Goal: Task Accomplishment & Management: Use online tool/utility

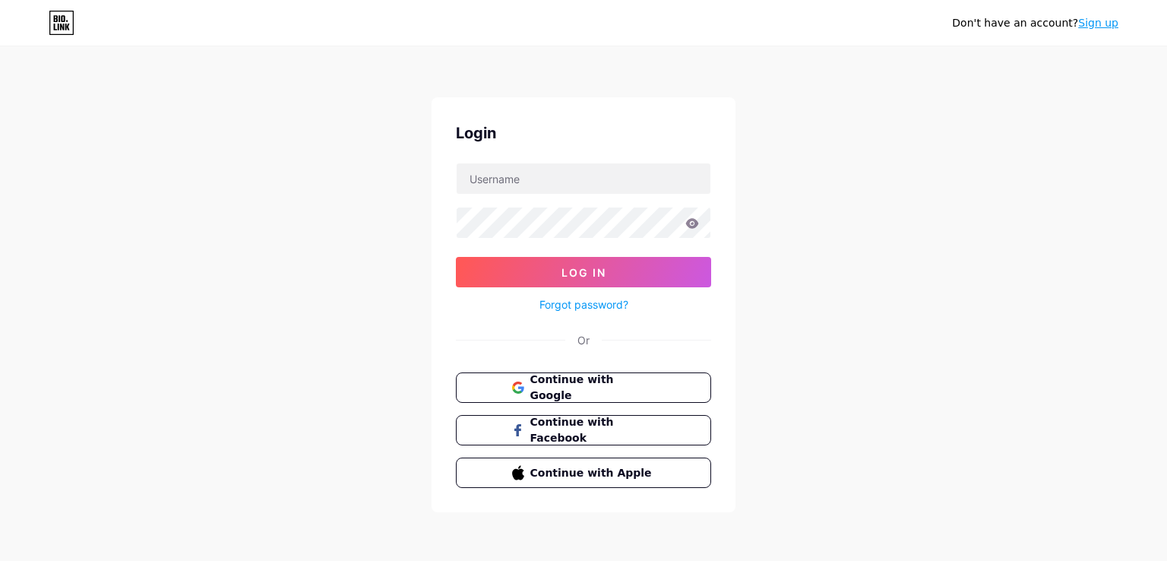
click at [650, 387] on span "Continue with Google" at bounding box center [592, 388] width 125 height 32
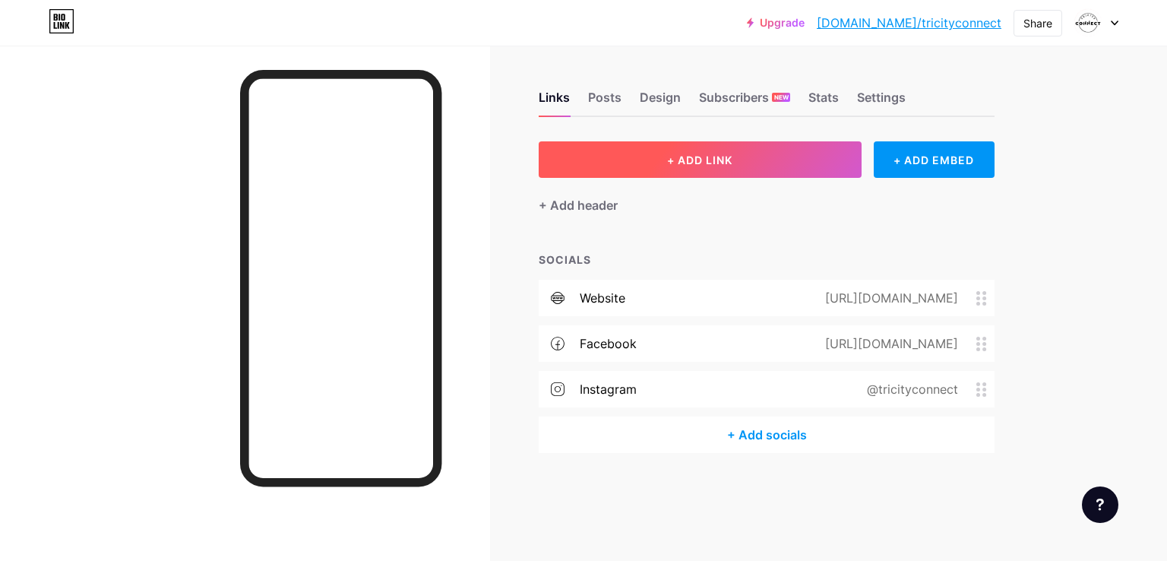
click at [749, 162] on button "+ ADD LINK" at bounding box center [700, 159] width 323 height 36
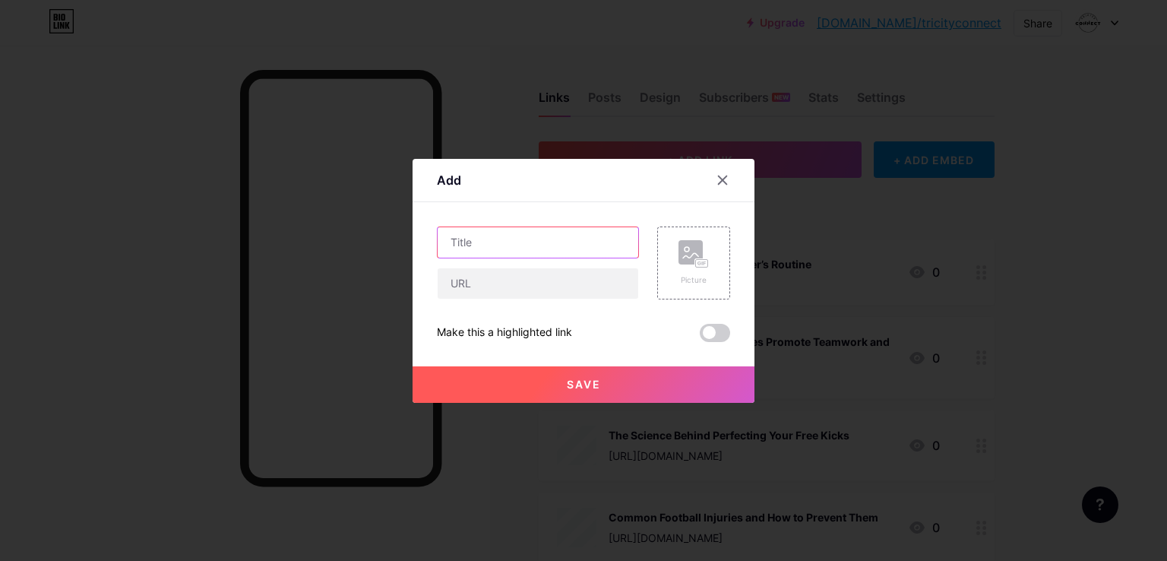
click at [490, 244] on input "text" at bounding box center [538, 242] width 201 height 30
paste input "Strength and Conditioning for Professional Football Players"
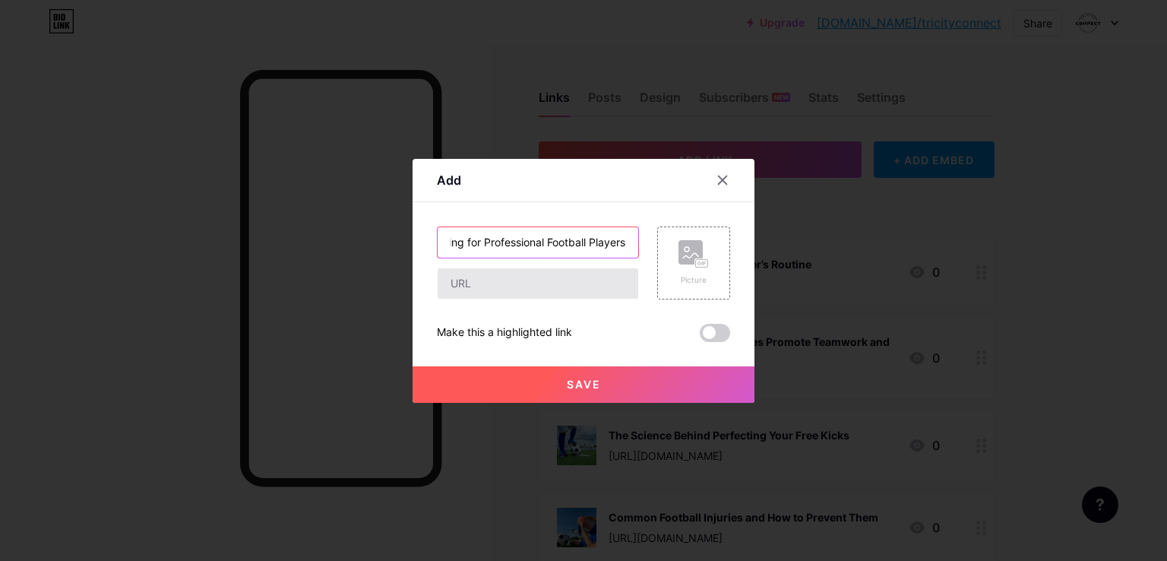
type input "Strength and Conditioning for Professional Football Players"
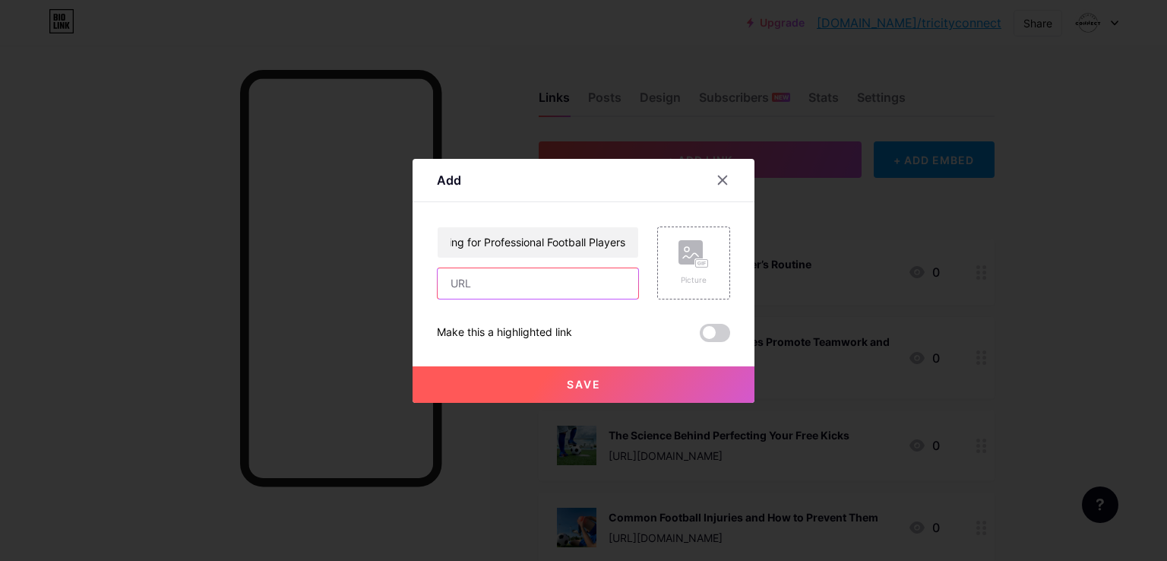
scroll to position [0, 0]
click at [556, 284] on input "text" at bounding box center [538, 283] width 201 height 30
paste input "https://friends-social.com/blogs/59825/Strength-and-Conditioning-for-Profession…"
type input "https://friends-social.com/blogs/59825/Strength-and-Conditioning-for-Profession…"
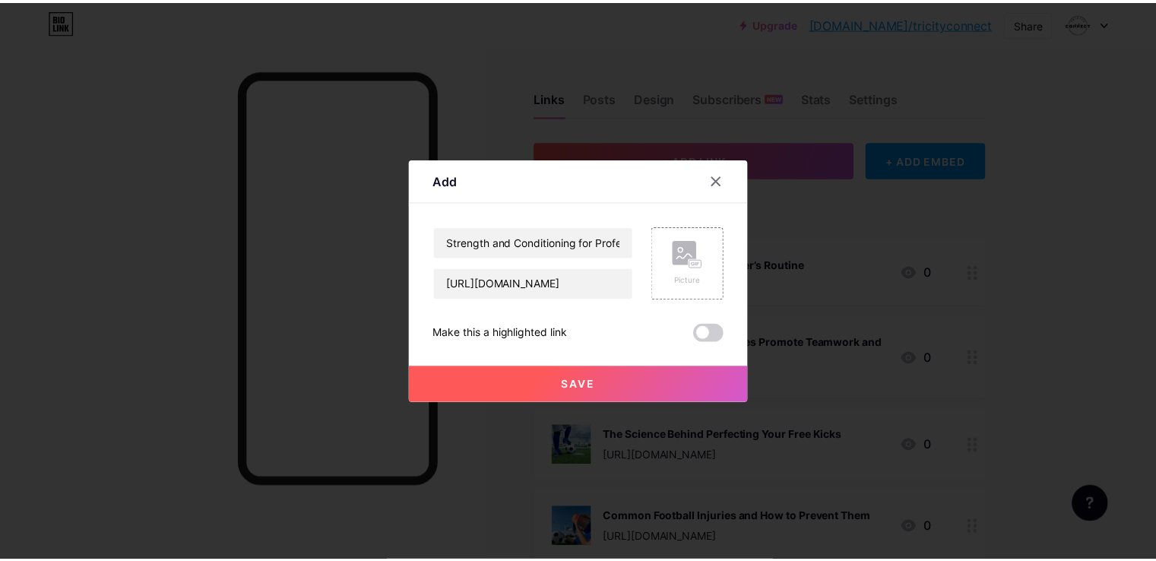
scroll to position [0, 0]
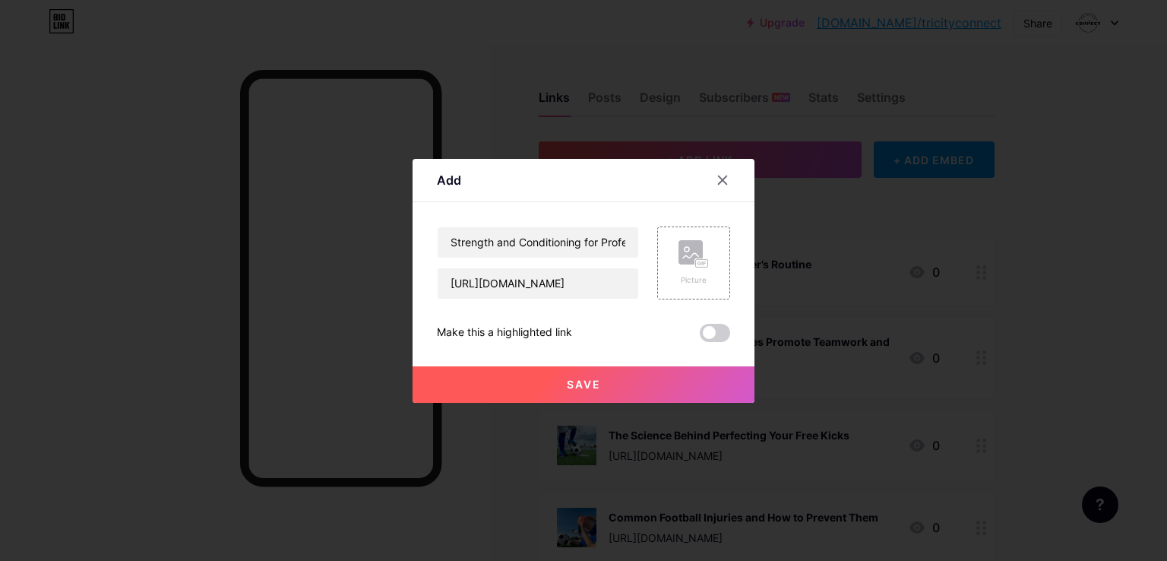
click at [575, 381] on span "Save" at bounding box center [584, 384] width 34 height 13
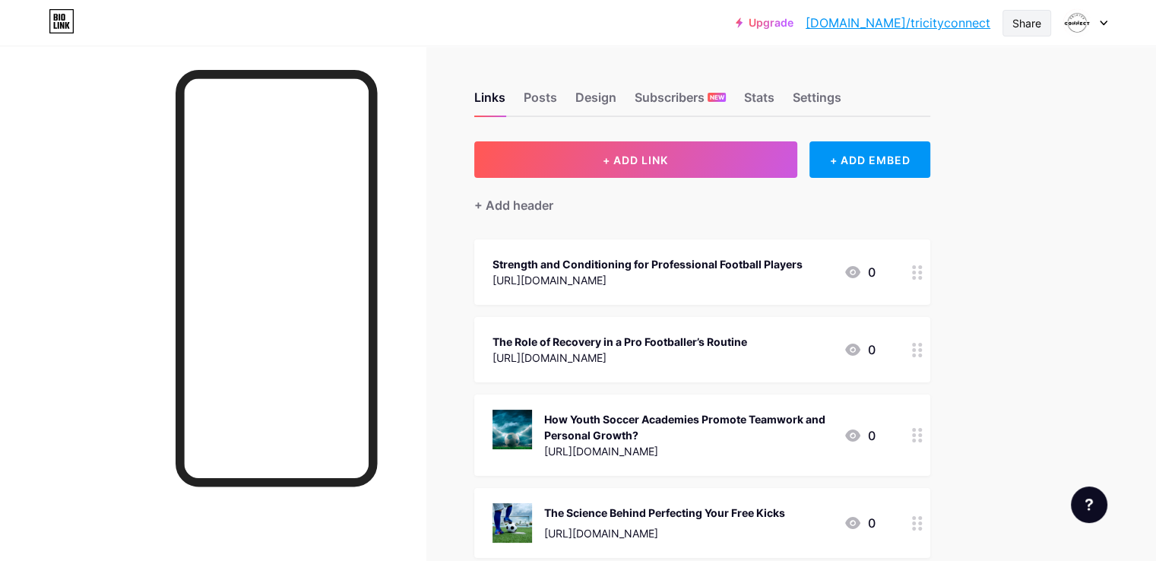
click at [1029, 22] on div "Share" at bounding box center [1026, 23] width 29 height 16
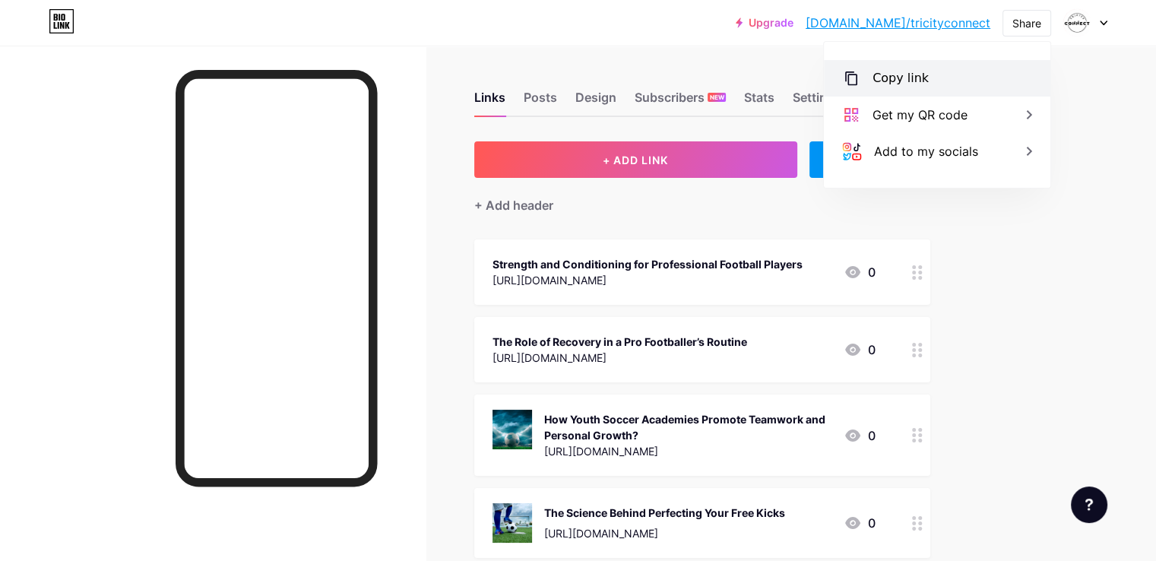
click at [881, 78] on div "Copy link" at bounding box center [900, 78] width 56 height 18
